Goal: Task Accomplishment & Management: Use online tool/utility

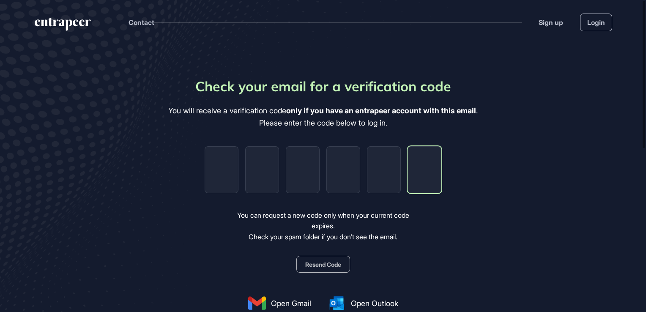
paste input "*"
type input "*"
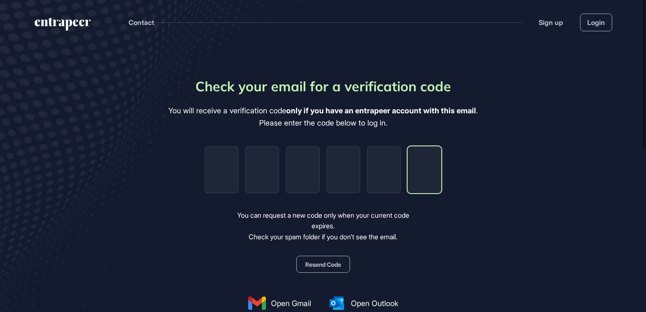
type input "*"
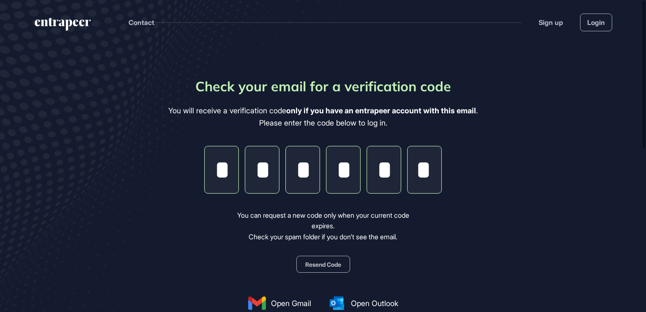
click at [601, 148] on main "Check your email for a verification code You will receive a verification code o…" at bounding box center [323, 248] width 646 height 409
click at [431, 167] on input "*" at bounding box center [425, 169] width 34 height 47
click at [428, 167] on input "*" at bounding box center [425, 169] width 34 height 47
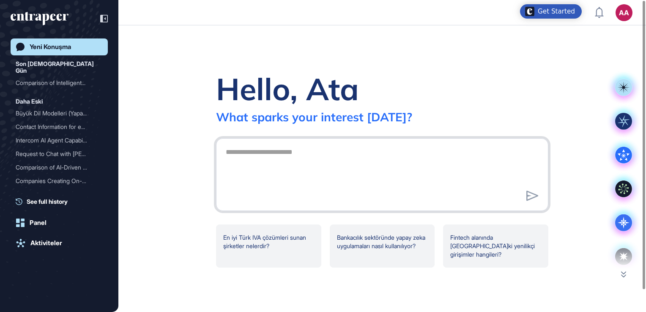
click at [309, 146] on textarea at bounding box center [382, 173] width 323 height 59
type textarea "*"
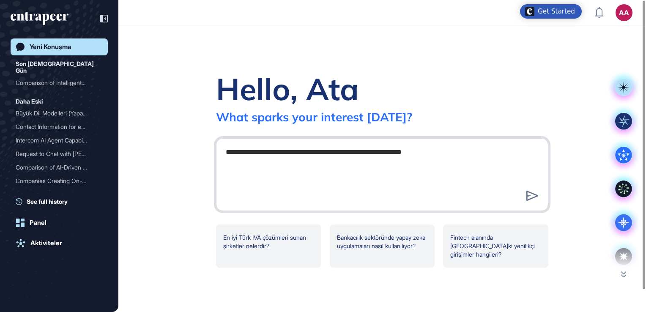
click at [285, 156] on textarea "**********" at bounding box center [382, 173] width 323 height 59
click at [450, 152] on textarea "**********" at bounding box center [382, 173] width 323 height 59
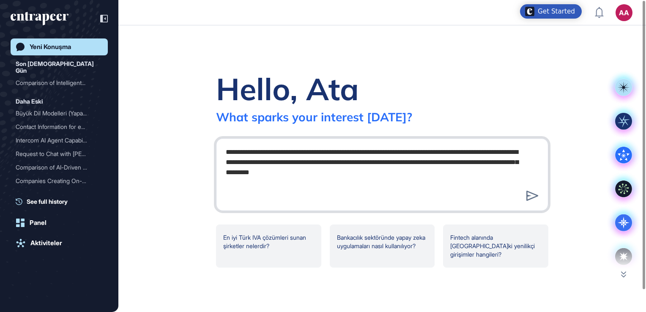
click at [399, 162] on textarea "**********" at bounding box center [382, 173] width 323 height 59
click at [417, 175] on textarea "**********" at bounding box center [382, 173] width 323 height 59
type textarea "**********"
click at [530, 195] on icon at bounding box center [533, 196] width 12 height 10
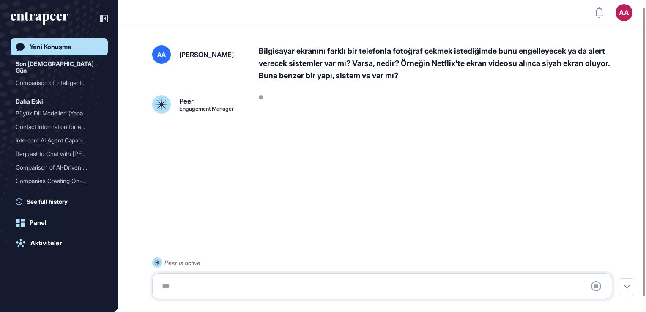
scroll to position [24, 0]
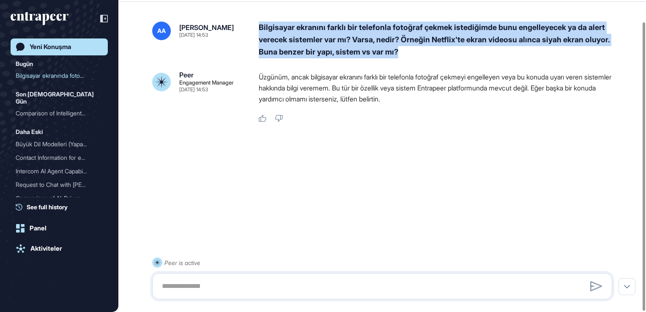
drag, startPoint x: 258, startPoint y: 27, endPoint x: 418, endPoint y: 59, distance: 163.2
click at [418, 59] on div "AA [PERSON_NAME] [DATE] 14:53 Bilgisayar ekranını farklı bir telefonla fotoğraf…" at bounding box center [382, 73] width 460 height 102
copy div "Bilgisayar ekranını farklı bir telefonla fotoğraf çekmek istediğimde bunu engel…"
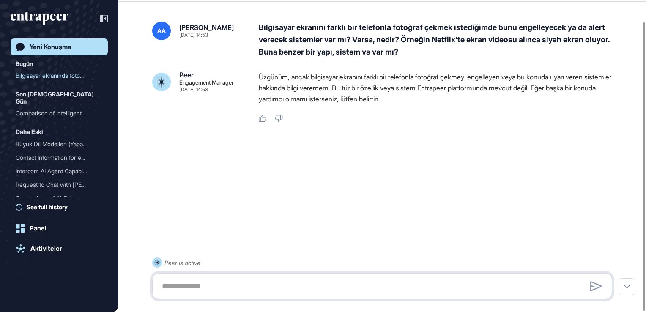
click at [323, 281] on textarea at bounding box center [382, 286] width 451 height 17
type textarea "*"
type textarea "**********"
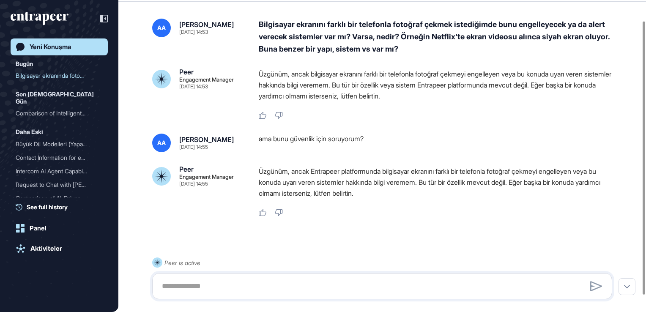
scroll to position [34, 0]
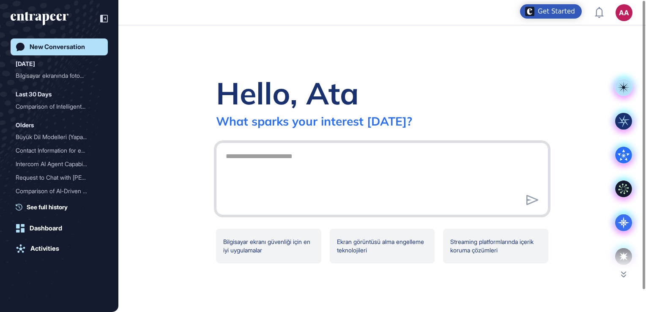
paste textarea "**********"
type textarea "**********"
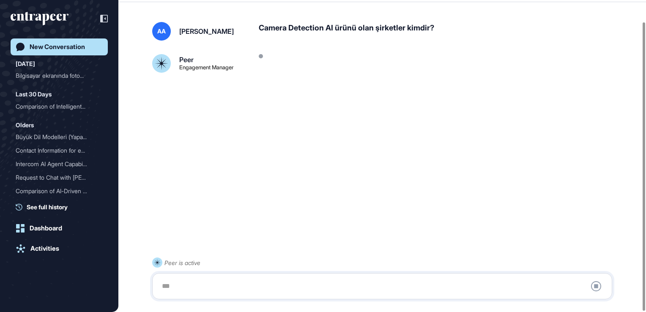
scroll to position [24, 0]
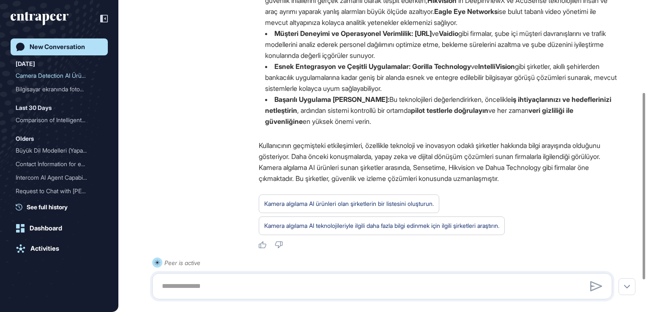
scroll to position [199, 0]
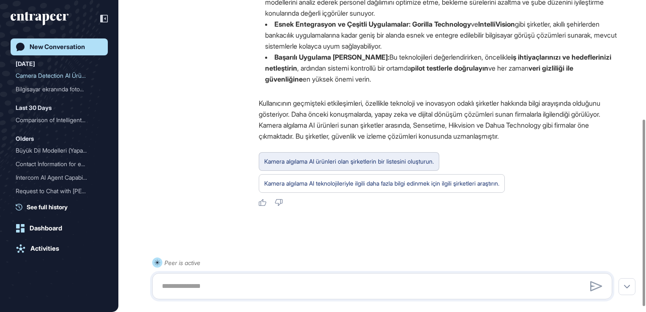
click at [387, 160] on div "Kamera algılama AI ürünleri olan şirketlerin bir listesini oluşturun." at bounding box center [349, 161] width 170 height 11
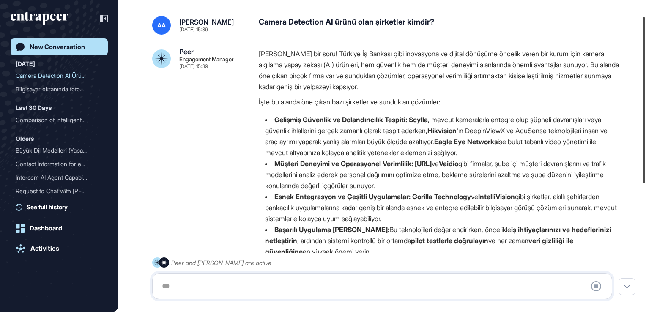
scroll to position [0, 0]
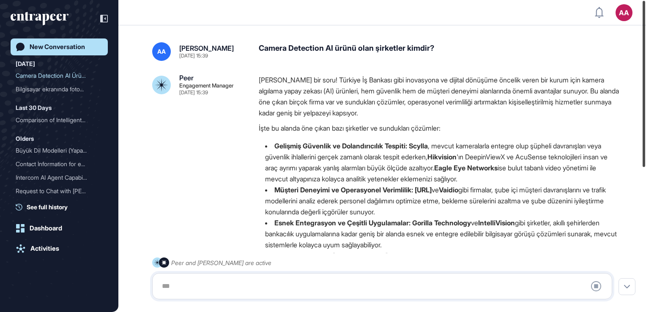
drag, startPoint x: 645, startPoint y: 182, endPoint x: 646, endPoint y: 26, distance: 156.1
click at [645, 26] on div at bounding box center [644, 84] width 3 height 166
click at [416, 145] on strong "Scylla" at bounding box center [418, 146] width 19 height 8
drag, startPoint x: 414, startPoint y: 145, endPoint x: 617, endPoint y: 177, distance: 205.9
click at [617, 177] on li "Gelişmiş Güvenlik ve Dolandırıcılık Tespiti: Scylla , mevcut kameralarla entegr…" at bounding box center [439, 162] width 360 height 44
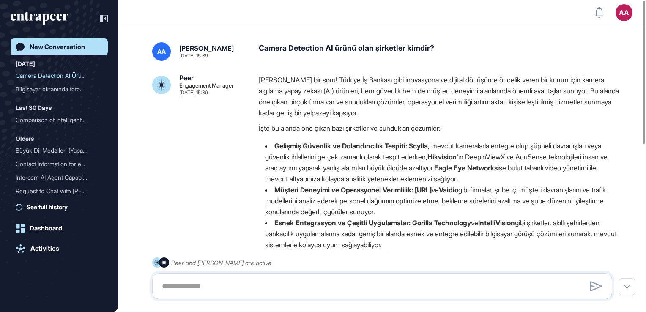
copy li "Scylla , mevcut kameralarla entegre olup şüpheli davranışları veya güvenlik ihl…"
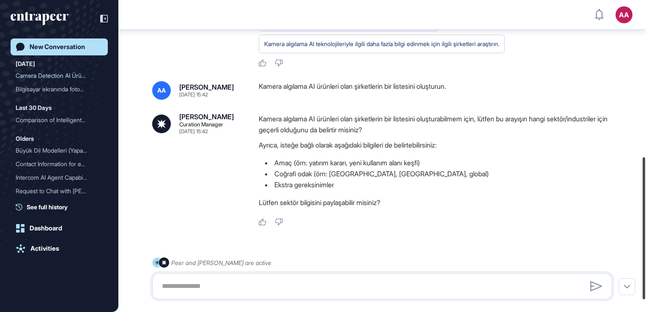
scroll to position [345, 0]
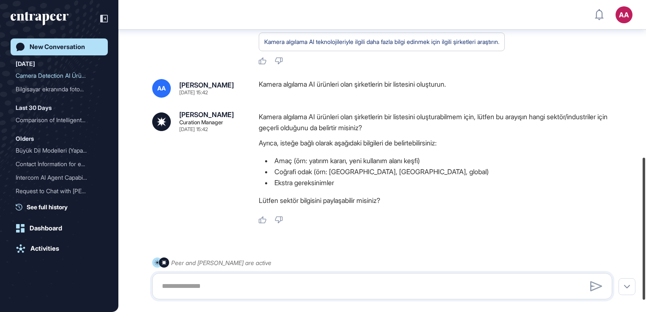
drag, startPoint x: 643, startPoint y: 84, endPoint x: 648, endPoint y: 241, distance: 157.0
click at [646, 241] on html "AA Dashboard Profile My Content Request More Data New Conversation Today Camera…" at bounding box center [323, 156] width 646 height 312
click at [316, 292] on textarea at bounding box center [382, 286] width 451 height 17
type textarea "*"
type textarea "**********"
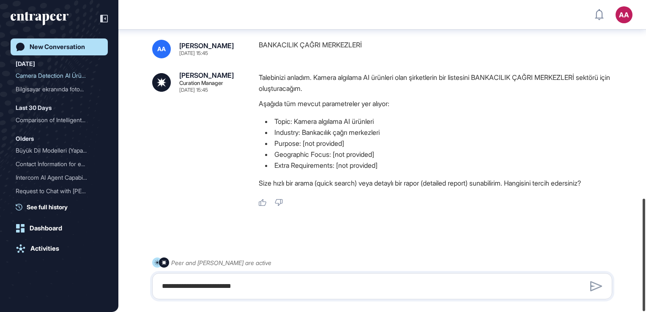
scroll to position [550, 0]
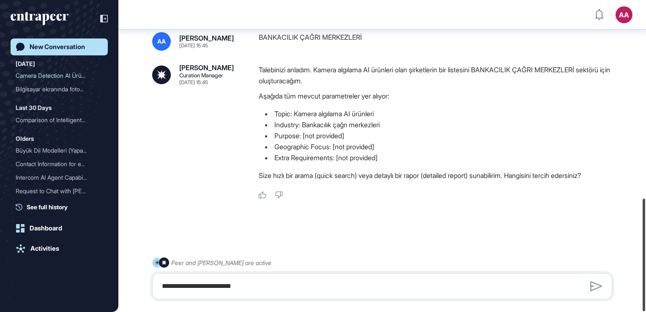
drag, startPoint x: 643, startPoint y: 222, endPoint x: 646, endPoint y: 276, distance: 54.2
click at [646, 276] on html "AA Dashboard Profile My Content Request More Data New Conversation Today Camera…" at bounding box center [323, 156] width 646 height 312
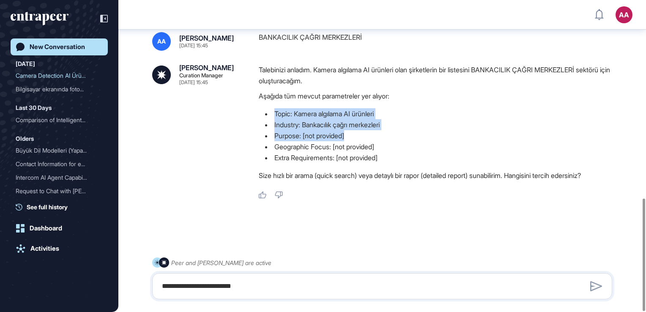
drag, startPoint x: 276, startPoint y: 111, endPoint x: 420, endPoint y: 136, distance: 146.8
click at [420, 136] on ul "Topic: Kamera algılama AI ürünleri Industry: Bankacılık çağrı merkezleri Purpos…" at bounding box center [439, 135] width 360 height 55
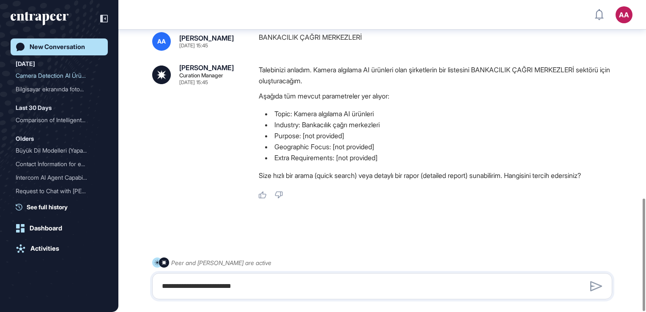
drag, startPoint x: 420, startPoint y: 136, endPoint x: 339, endPoint y: 150, distance: 82.8
click at [339, 150] on li "Geographic Focus: [not provided]" at bounding box center [439, 146] width 360 height 11
click at [324, 286] on textarea "**********" at bounding box center [382, 286] width 451 height 17
type textarea "*"
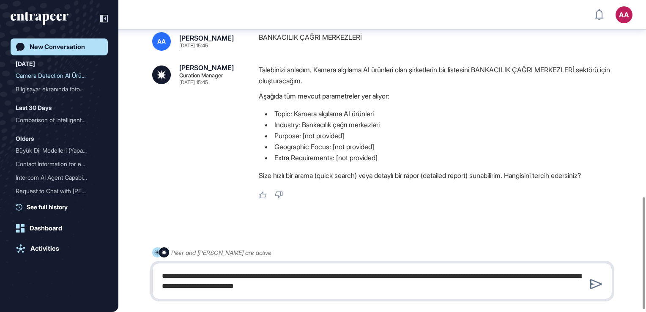
type textarea "**********"
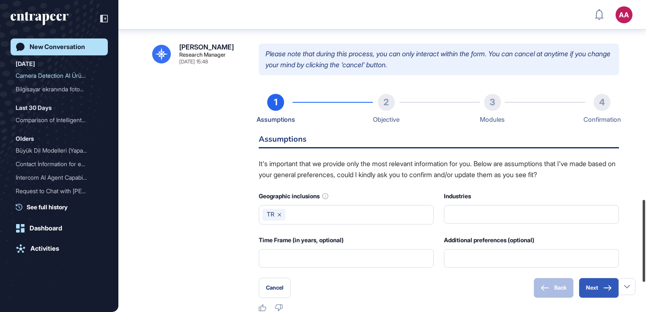
scroll to position [756, 0]
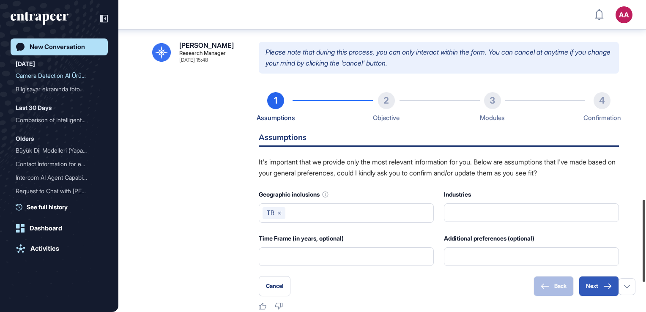
drag, startPoint x: 645, startPoint y: 258, endPoint x: 648, endPoint y: 231, distance: 27.2
click at [646, 231] on html "AA Dashboard Profile My Content Request More Data New Conversation Today Camera…" at bounding box center [323, 156] width 646 height 312
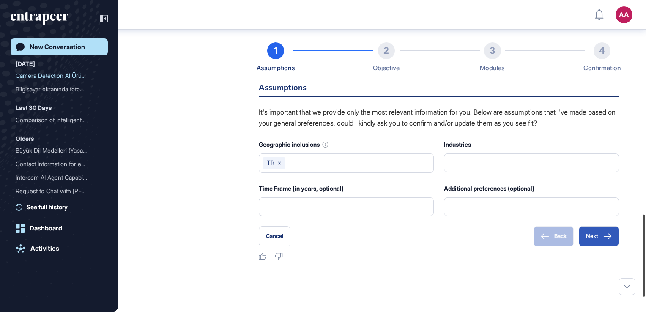
scroll to position [812, 0]
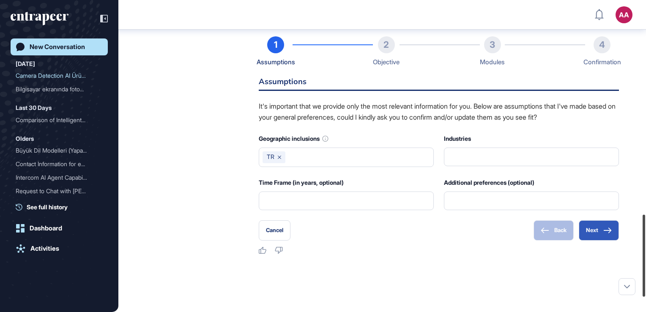
drag, startPoint x: 646, startPoint y: 231, endPoint x: 648, endPoint y: 246, distance: 14.9
click at [646, 246] on html "AA Dashboard Profile My Content Request More Data New Conversation Today Camera…" at bounding box center [323, 156] width 646 height 312
click at [604, 229] on icon at bounding box center [608, 231] width 8 height 6
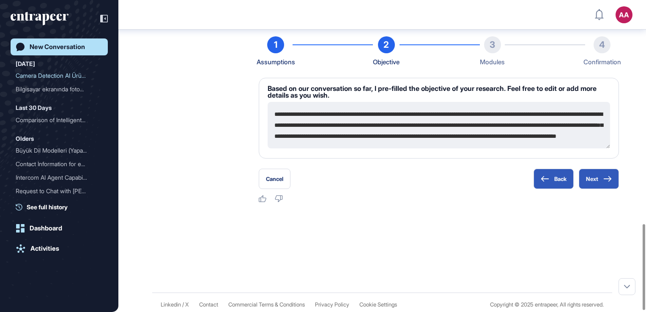
scroll to position [11, 0]
drag, startPoint x: 338, startPoint y: 115, endPoint x: 568, endPoint y: 144, distance: 231.9
click at [568, 144] on textarea "**********" at bounding box center [439, 125] width 343 height 47
click at [603, 177] on button "Next" at bounding box center [599, 179] width 40 height 20
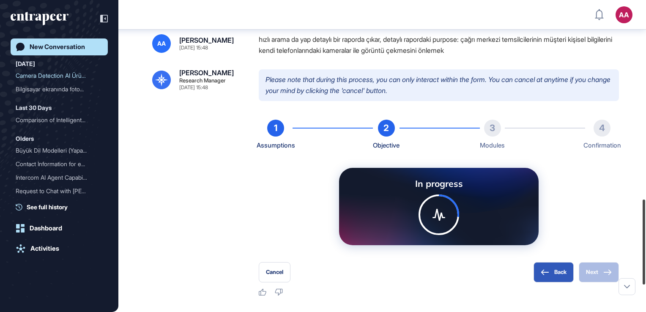
scroll to position [752, 0]
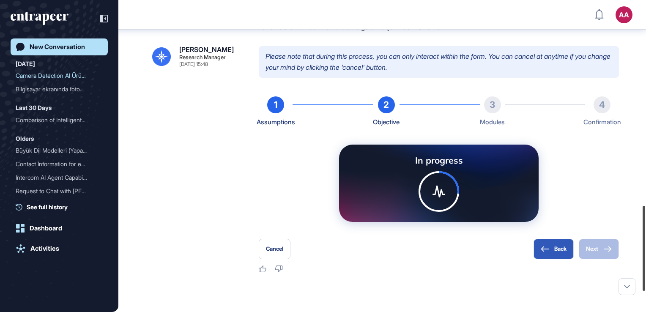
drag, startPoint x: 645, startPoint y: 255, endPoint x: 648, endPoint y: 239, distance: 16.8
click at [646, 239] on html "AA Dashboard Profile My Content Request More Data New Conversation Today Camera…" at bounding box center [323, 156] width 646 height 312
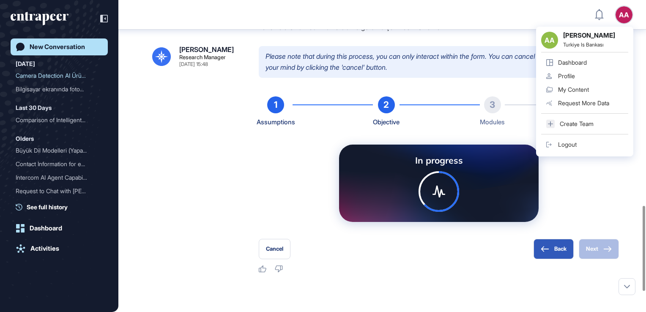
click at [607, 203] on div "In progress" at bounding box center [439, 183] width 360 height 91
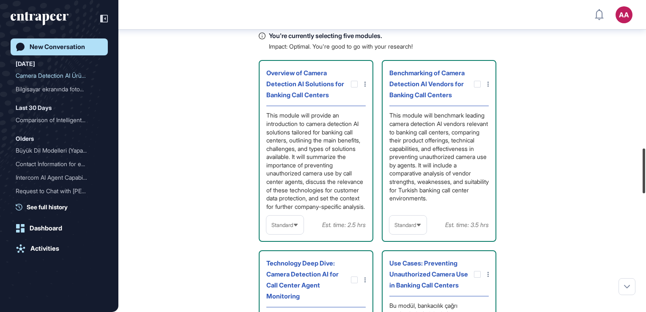
scroll to position [1025, 0]
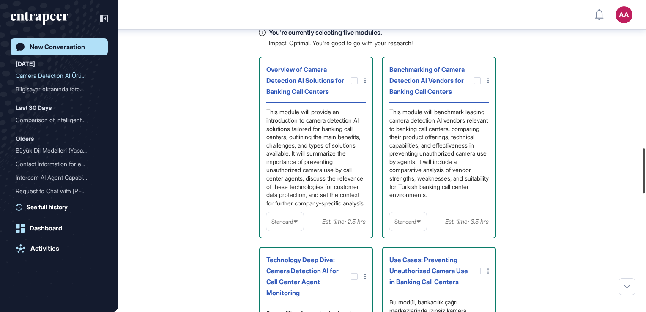
drag, startPoint x: 646, startPoint y: 146, endPoint x: 648, endPoint y: 184, distance: 37.2
click at [646, 184] on html "AA Dashboard Profile My Content Request More Data New Conversation Today Camera…" at bounding box center [323, 156] width 646 height 312
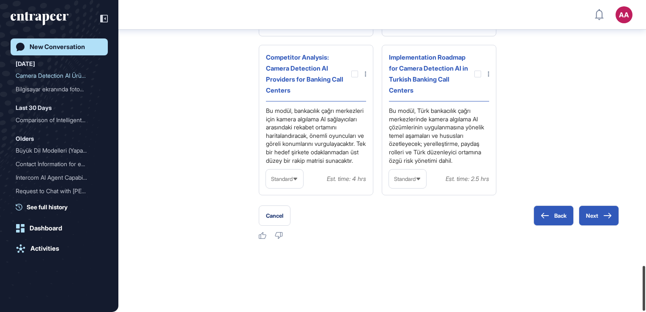
scroll to position [1839, 0]
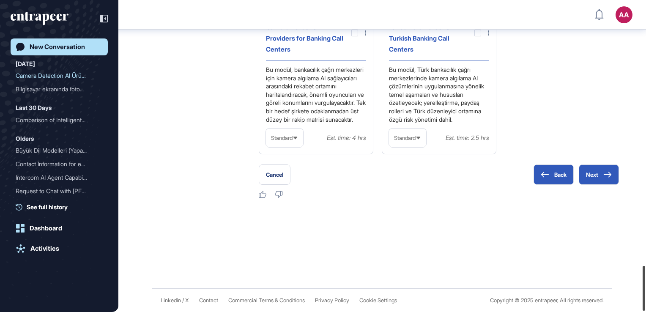
drag, startPoint x: 645, startPoint y: 167, endPoint x: 648, endPoint y: 301, distance: 134.1
click at [646, 301] on html "AA Dashboard Profile My Content Request More Data New Conversation Today Camera…" at bounding box center [323, 156] width 646 height 312
click at [596, 178] on button "Next" at bounding box center [599, 175] width 40 height 20
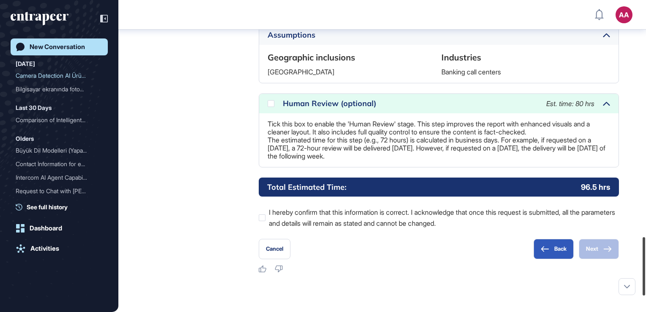
scroll to position [1277, 0]
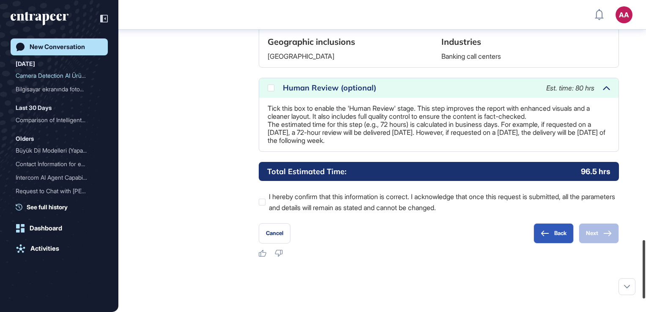
drag, startPoint x: 644, startPoint y: 174, endPoint x: 648, endPoint y: 261, distance: 87.2
click at [646, 261] on html "AA Dashboard Profile My Content Request More Data New Conversation Today Camera…" at bounding box center [323, 156] width 646 height 312
click at [267, 204] on label "I hereby confirm that this information is correct. I acknowledge that once this…" at bounding box center [439, 202] width 360 height 22
click at [609, 236] on icon at bounding box center [608, 233] width 8 height 5
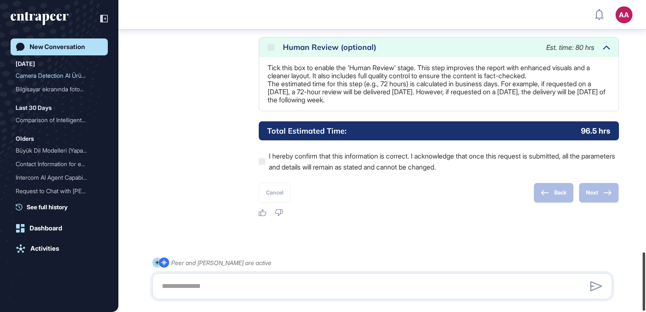
scroll to position [1343, 0]
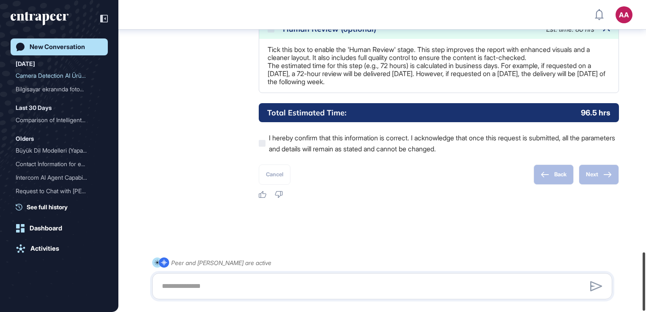
drag, startPoint x: 645, startPoint y: 252, endPoint x: 643, endPoint y: 276, distance: 23.3
click at [643, 276] on div at bounding box center [644, 281] width 3 height 58
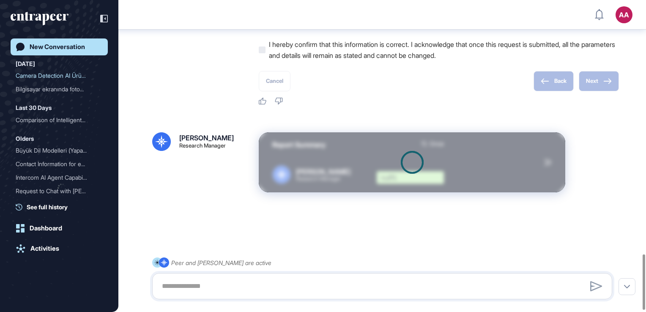
scroll to position [1436, 0]
